Goal: Communication & Community: Connect with others

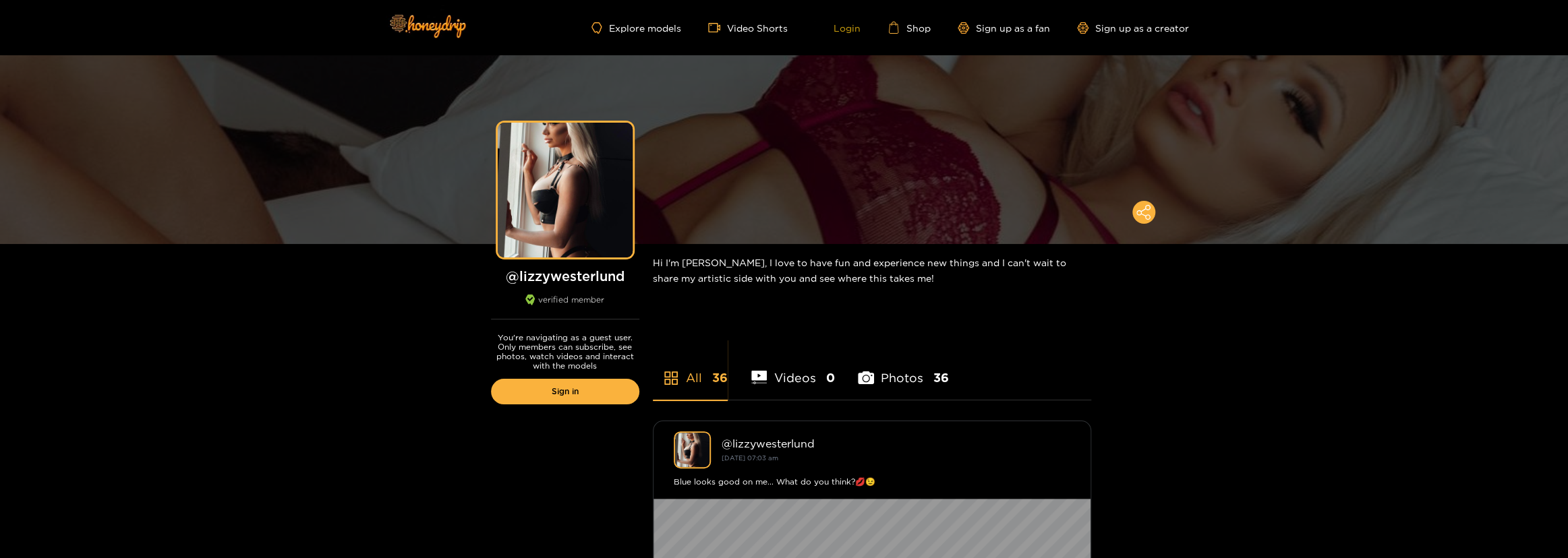
click at [844, 23] on link "Login" at bounding box center [838, 28] width 46 height 12
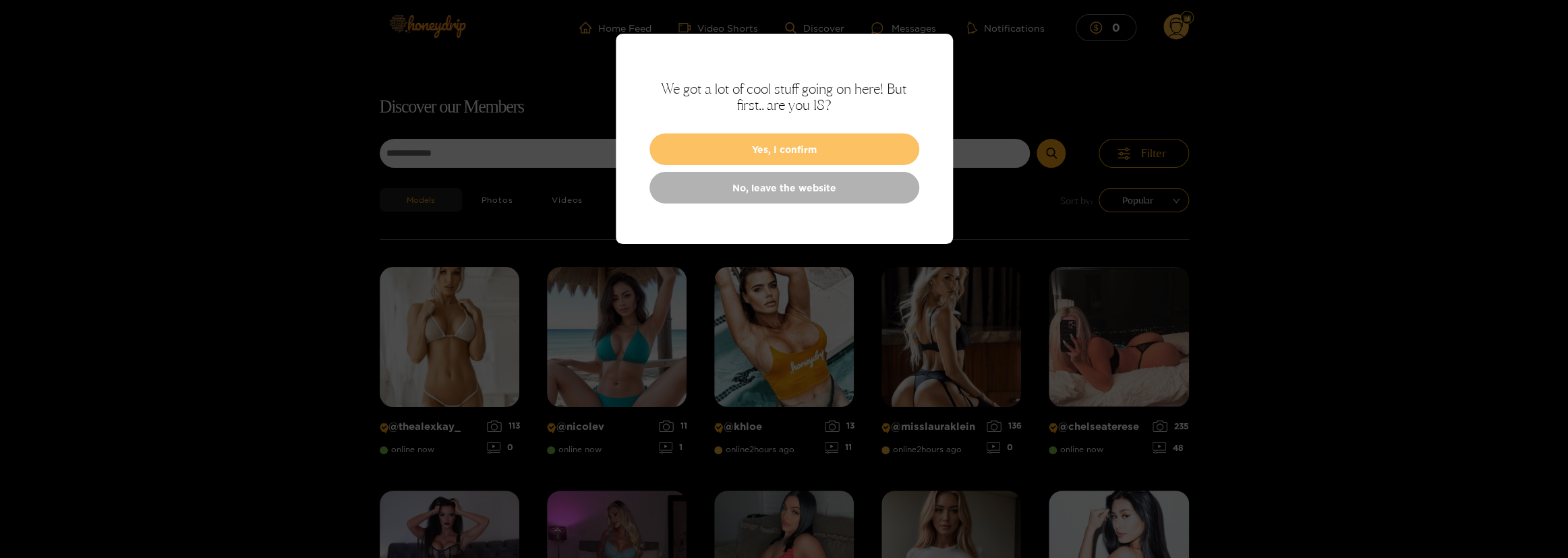
click at [766, 140] on button "Yes, I confirm" at bounding box center [784, 149] width 269 height 32
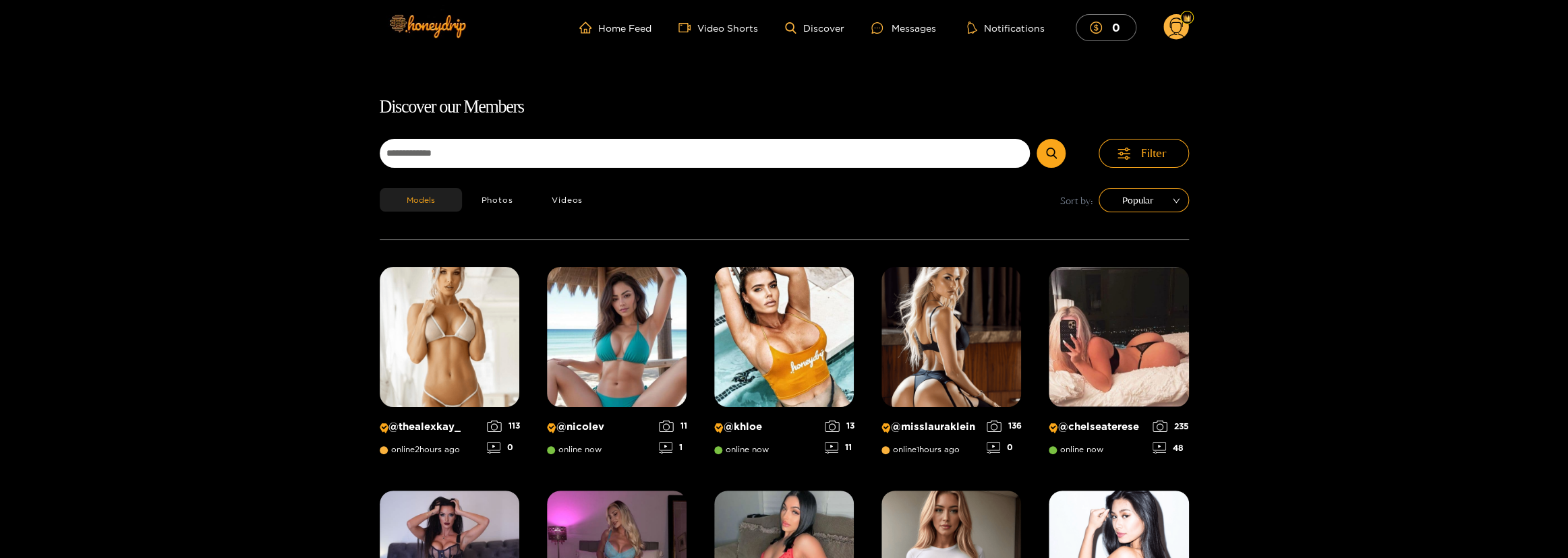
click at [921, 19] on ul "Home Feed Video Shorts Discover Messages Notifications 0" at bounding box center [883, 28] width 609 height 27
click at [920, 25] on div "Messages" at bounding box center [904, 28] width 65 height 15
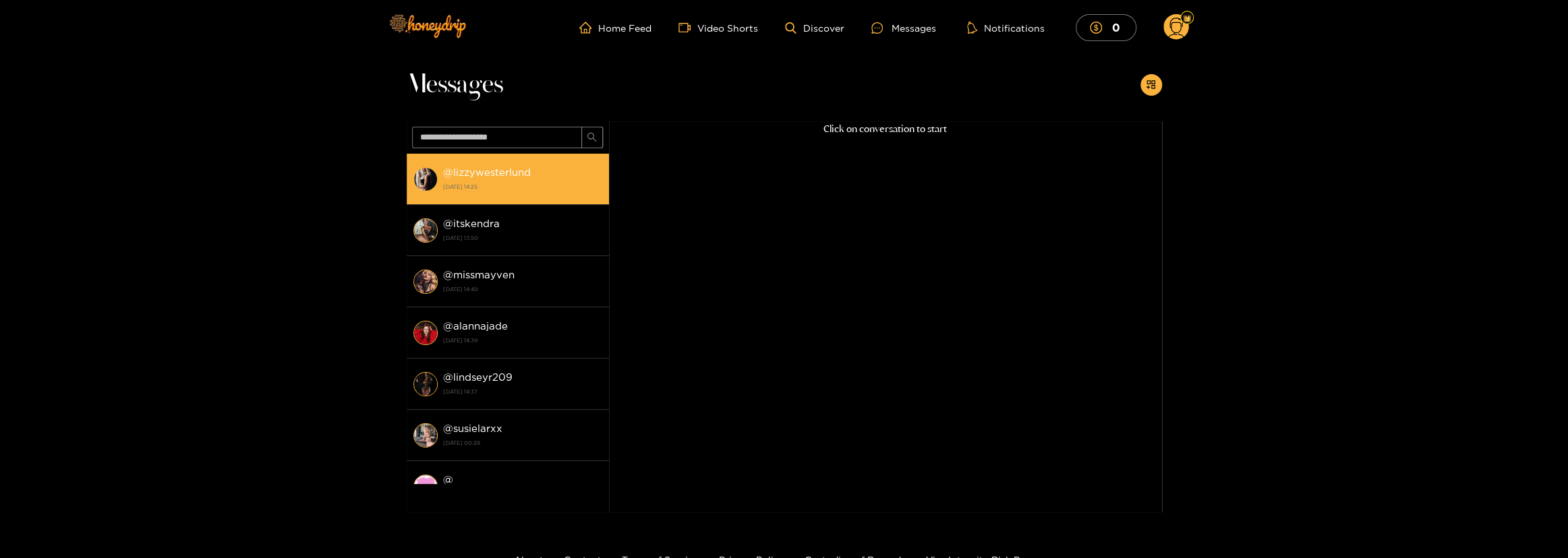
click at [496, 170] on strong "@ lizzywesterlund" at bounding box center [486, 173] width 87 height 12
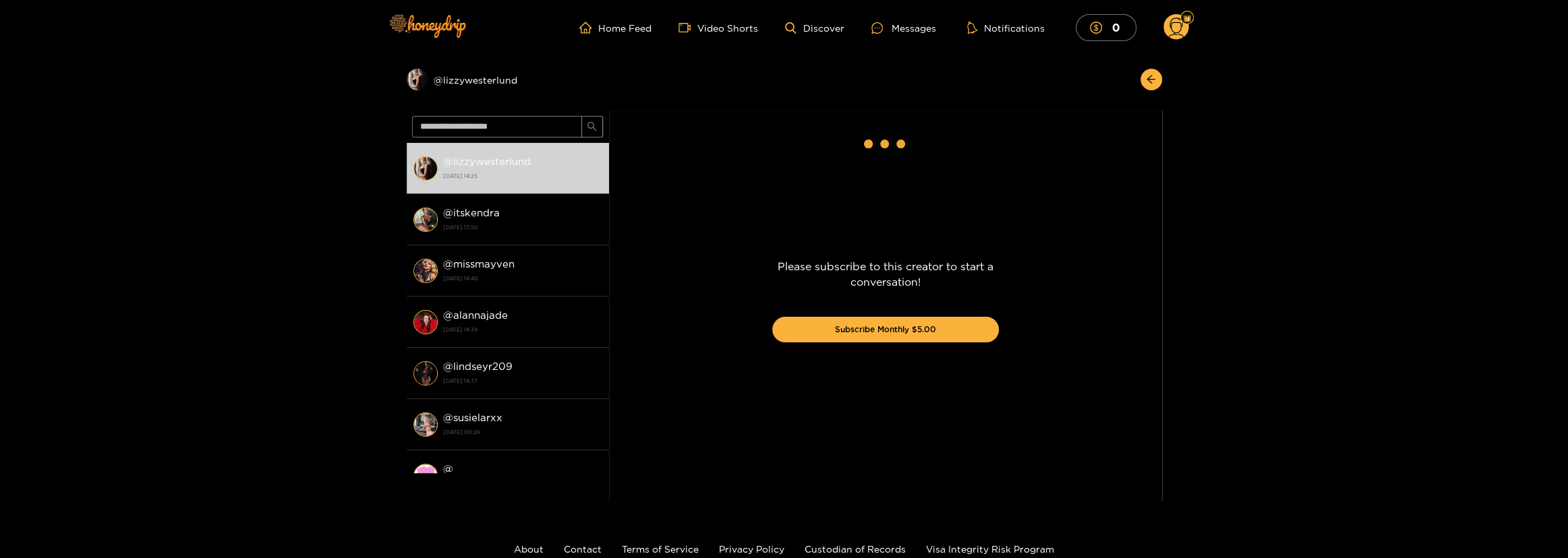
scroll to position [1509, 0]
